Goal: Transaction & Acquisition: Subscribe to service/newsletter

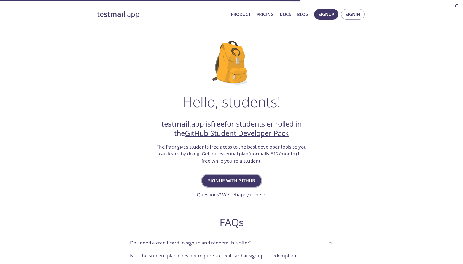
click at [227, 182] on span "Signup with GitHub" at bounding box center [231, 181] width 47 height 8
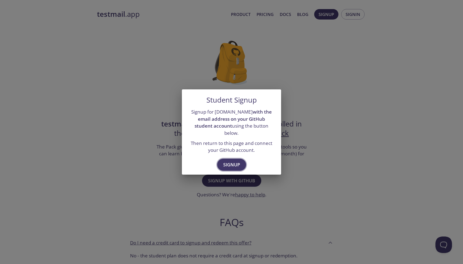
click at [231, 162] on span "Signup" at bounding box center [231, 165] width 17 height 8
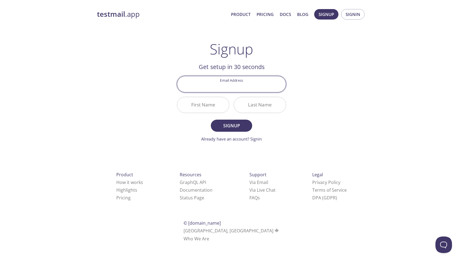
click at [242, 85] on input "Email Address" at bounding box center [231, 84] width 109 height 16
type input "[EMAIL_ADDRESS][DOMAIN_NAME]"
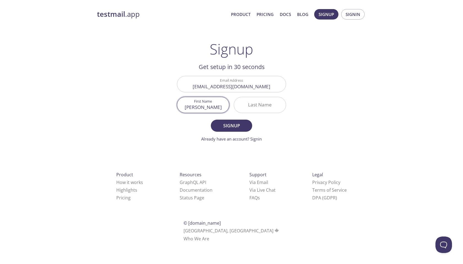
type input "[PERSON_NAME]"
type input "Nawaz"
click at [231, 126] on button "Signup" at bounding box center [231, 126] width 41 height 12
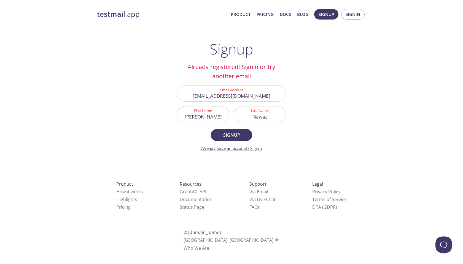
click at [256, 147] on link "Already have an account? Signin" at bounding box center [231, 149] width 61 height 6
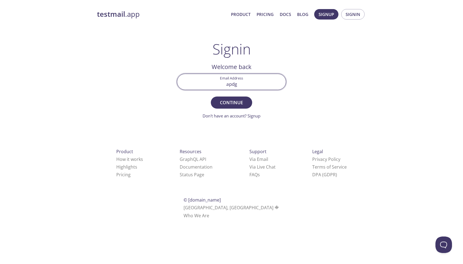
type input "[EMAIL_ADDRESS][DOMAIN_NAME]"
click at [226, 103] on span "Continue" at bounding box center [231, 103] width 29 height 8
paste input "CGBZ6FD"
type input "CGBZ6FD"
click at [236, 101] on span "Signin" at bounding box center [231, 103] width 29 height 8
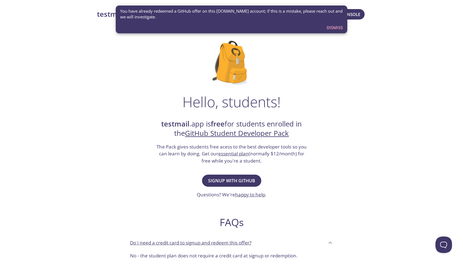
click at [339, 25] on span "Dismiss" at bounding box center [334, 27] width 16 height 7
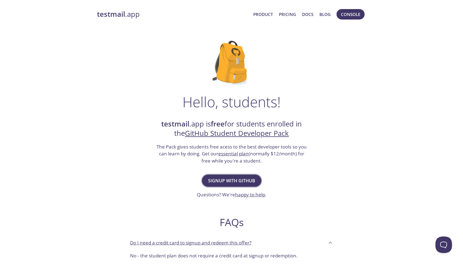
click at [225, 177] on span "Signup with GitHub" at bounding box center [231, 181] width 47 height 8
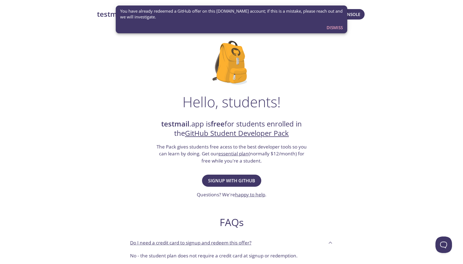
click at [333, 26] on span "Dismiss" at bounding box center [334, 27] width 16 height 7
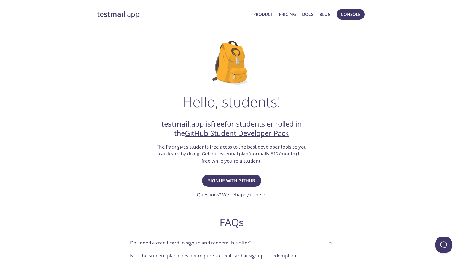
click at [111, 14] on strong "testmail" at bounding box center [111, 14] width 28 height 10
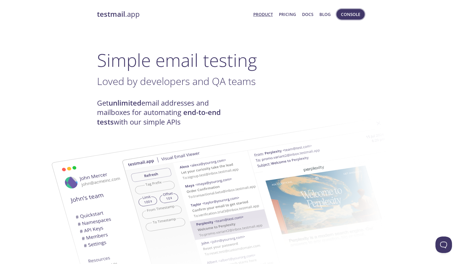
click at [348, 15] on span "Console" at bounding box center [350, 14] width 19 height 7
